Goal: Find specific page/section: Find specific page/section

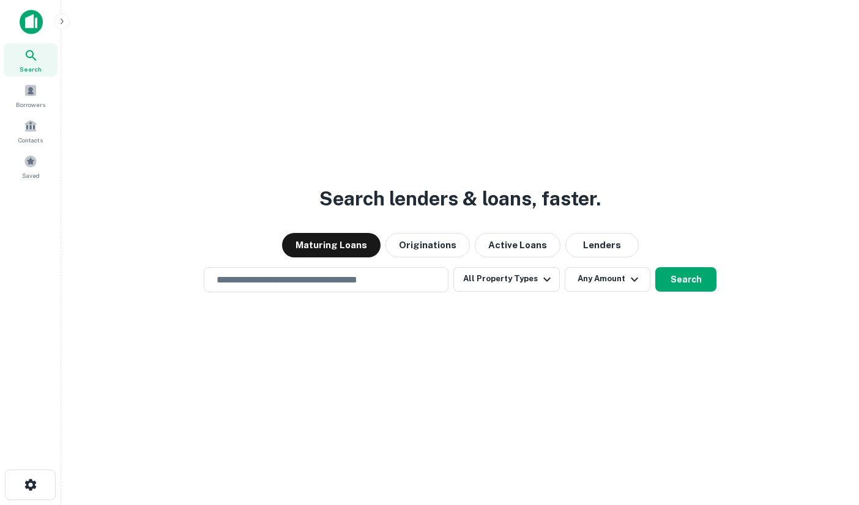
click at [22, 60] on div "Search" at bounding box center [31, 59] width 54 height 33
